Goal: Information Seeking & Learning: Learn about a topic

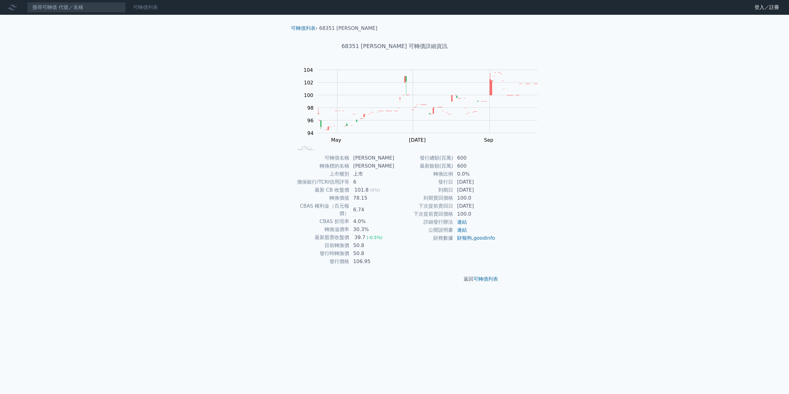
click at [158, 10] on link "可轉債列表" at bounding box center [145, 7] width 25 height 6
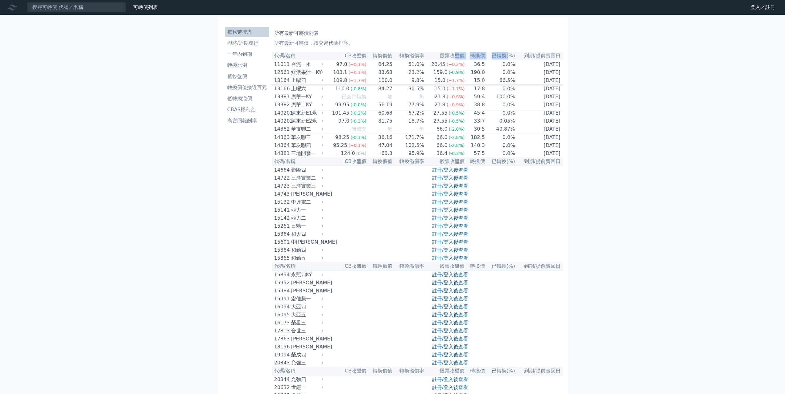
drag, startPoint x: 459, startPoint y: 69, endPoint x: 552, endPoint y: 71, distance: 92.8
click at [539, 60] on tr "代碼/名稱 CB收盤價 轉換價值 轉換溢價率 股票收盤價 轉換價 已轉換(%) 到期/提前賣回日" at bounding box center [417, 56] width 291 height 8
click at [563, 60] on th "到期/提前賣回日" at bounding box center [538, 56] width 47 height 8
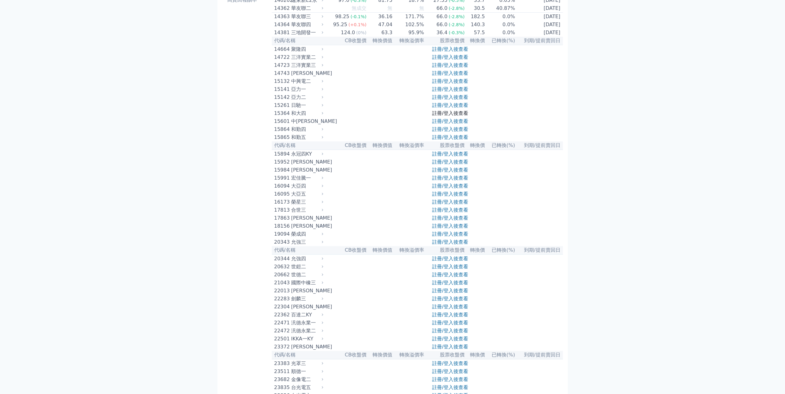
scroll to position [123, 0]
click at [447, 106] on link "註冊/登入後查看" at bounding box center [450, 103] width 36 height 6
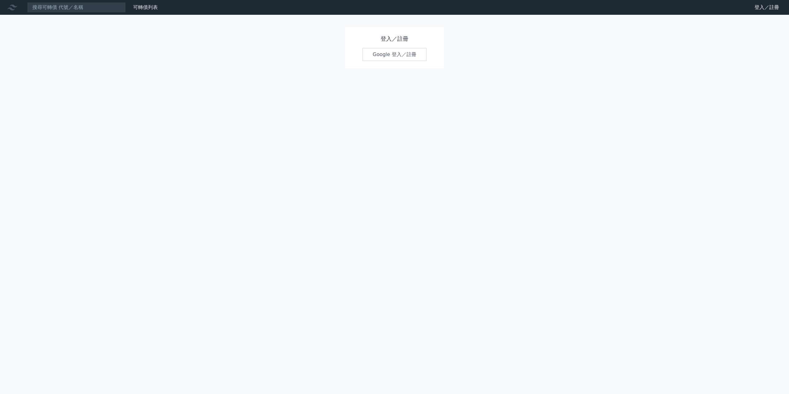
click at [397, 61] on link "Google 登入／註冊" at bounding box center [395, 54] width 64 height 13
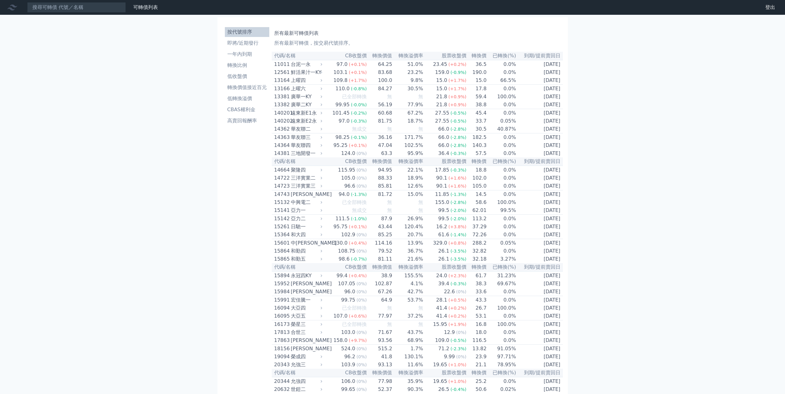
drag, startPoint x: 273, startPoint y: 73, endPoint x: 263, endPoint y: 72, distance: 9.6
click at [272, 60] on th "代碼/名稱" at bounding box center [298, 56] width 52 height 8
click at [332, 60] on th "CB收盤價" at bounding box center [345, 56] width 43 height 8
click at [380, 76] on td "83.68" at bounding box center [379, 72] width 25 height 8
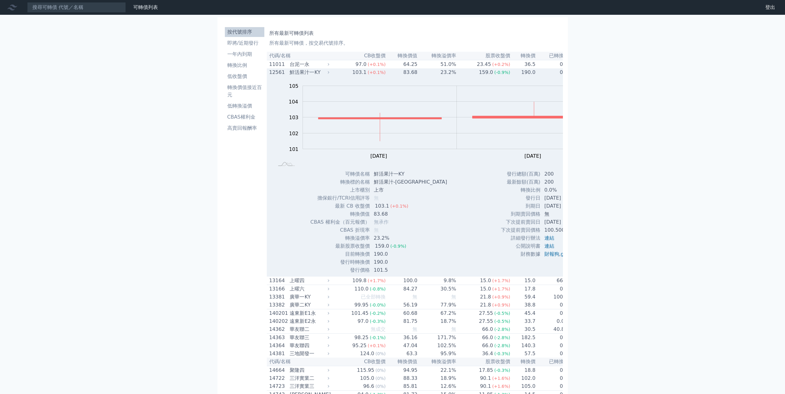
click at [386, 76] on td "83.68" at bounding box center [402, 72] width 32 height 8
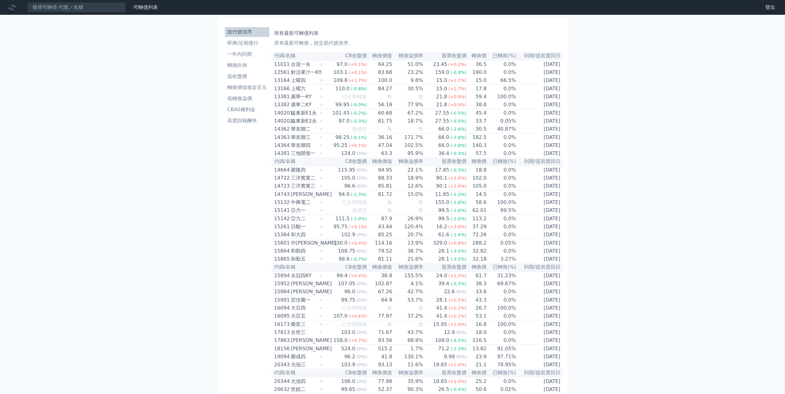
drag, startPoint x: 671, startPoint y: 72, endPoint x: 605, endPoint y: -37, distance: 128.5
click at [315, 47] on p "所有最新可轉債，按交易代號排序。" at bounding box center [417, 42] width 286 height 7
drag, startPoint x: 249, startPoint y: 56, endPoint x: 299, endPoint y: 61, distance: 50.5
click at [0, 0] on link "財務數據" at bounding box center [0, 0] width 0 height 0
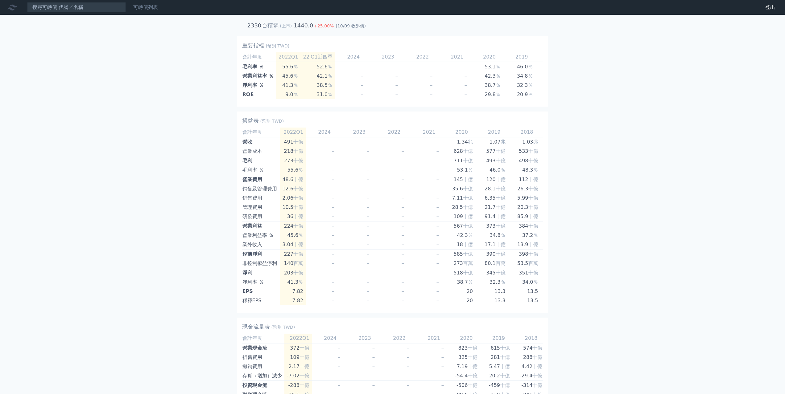
click at [158, 10] on link "可轉債列表" at bounding box center [145, 7] width 25 height 6
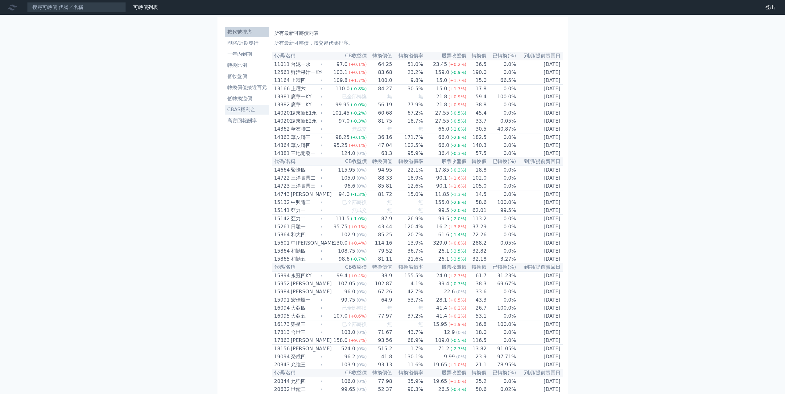
click at [225, 113] on li "CBAS權利金" at bounding box center [247, 109] width 44 height 7
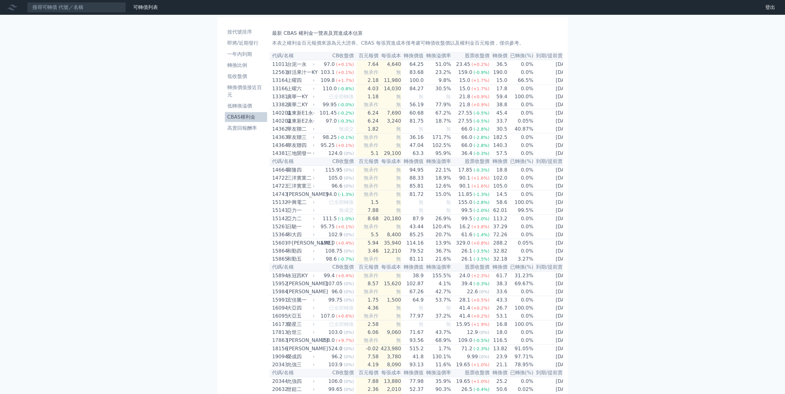
drag, startPoint x: 275, startPoint y: 69, endPoint x: 271, endPoint y: 79, distance: 10.9
click at [275, 60] on th "代碼/名稱" at bounding box center [292, 56] width 46 height 8
click at [287, 68] on div "台泥一永" at bounding box center [300, 64] width 27 height 7
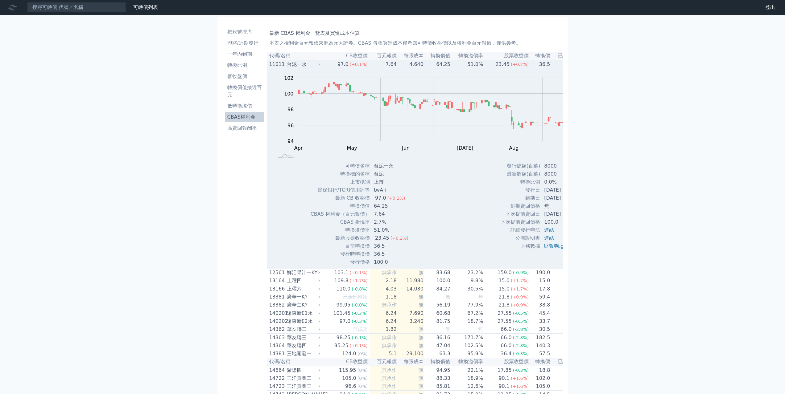
click at [322, 68] on td "97.0 (+0.1%)" at bounding box center [346, 64] width 48 height 8
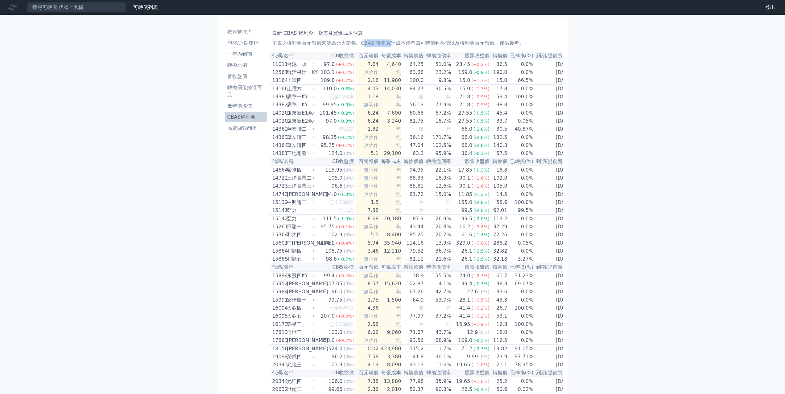
drag, startPoint x: 358, startPoint y: 51, endPoint x: 392, endPoint y: 54, distance: 34.7
click at [392, 47] on p "本表之權利金百元報價來源為元大證券。CBAS 每張買進成本僅考慮可轉債收盤價以及權利金百元報價，僅供參考。" at bounding box center [416, 42] width 288 height 7
click at [225, 110] on li "低轉換溢價" at bounding box center [246, 105] width 43 height 7
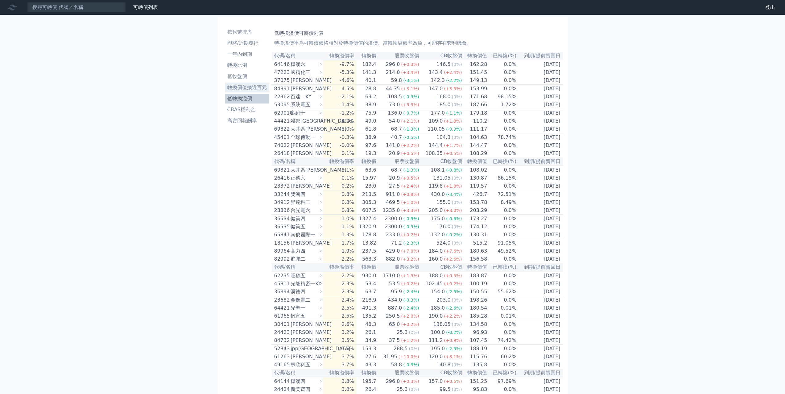
click at [225, 91] on li "轉換價值接近百元" at bounding box center [247, 87] width 44 height 7
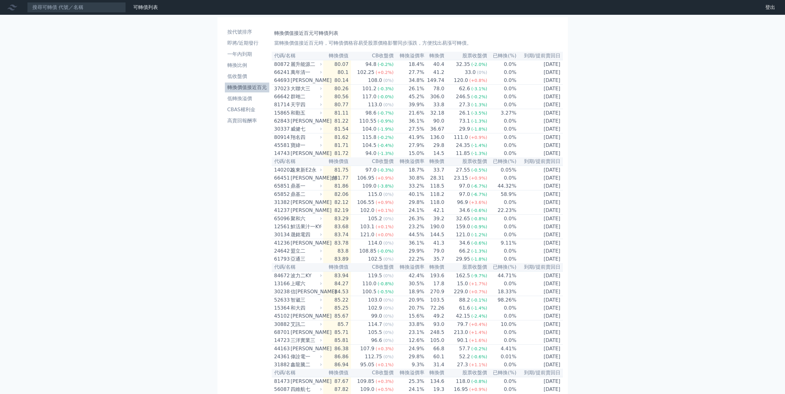
click at [359, 60] on th "CB收盤價" at bounding box center [372, 56] width 43 height 8
